Goal: Information Seeking & Learning: Compare options

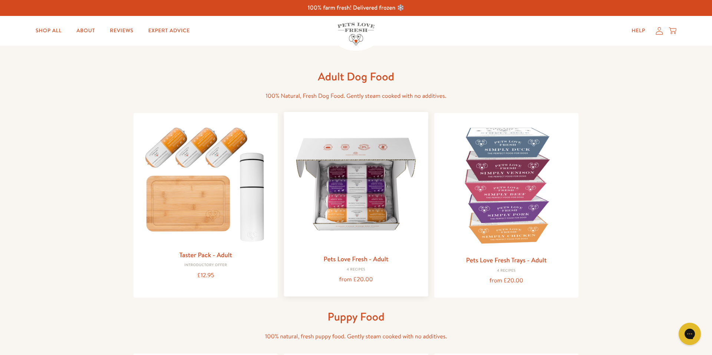
click at [340, 175] on img at bounding box center [356, 184] width 132 height 132
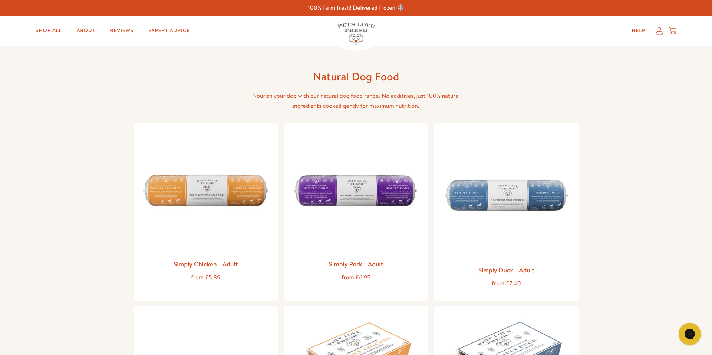
click at [343, 168] on img at bounding box center [356, 192] width 132 height 126
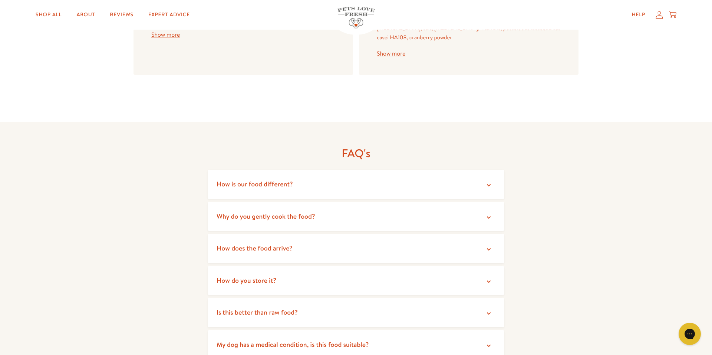
scroll to position [1172, 0]
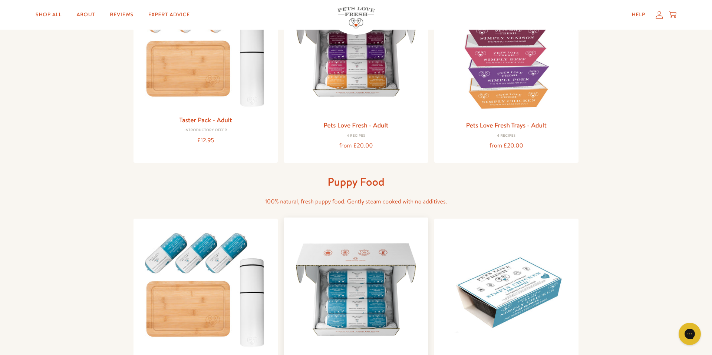
scroll to position [135, 0]
click at [344, 113] on img at bounding box center [356, 49] width 132 height 132
